Goal: Find specific page/section: Find specific page/section

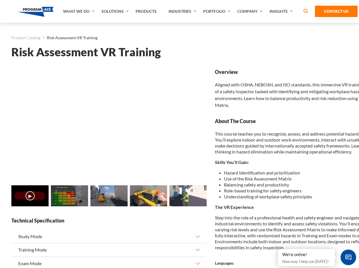
click at [116, 11] on link "Solutions" at bounding box center [116, 11] width 34 height 23
click at [0, 0] on div "AI & Computer Vision Solutions Computer Vision Quality Control AI tools for fas…" at bounding box center [0, 0] width 0 height 0
click at [0, 0] on div "AI & Computer Vision Solutions Virtual Training Solutions Virtual Tour Solution…" at bounding box center [0, 0] width 0 height 0
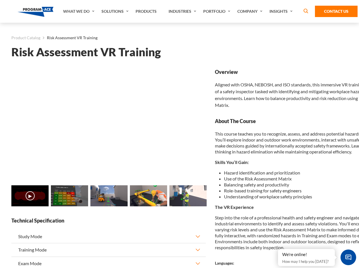
click at [0, 0] on div "AI & Computer Vision Solutions Virtual Training Solutions Virtual Tour Solution…" at bounding box center [0, 0] width 0 height 0
click at [0, 0] on div "AI & Computer Vision Solutions Computer Vision Quality Control AI tools for fas…" at bounding box center [0, 0] width 0 height 0
